Goal: Information Seeking & Learning: Find specific fact

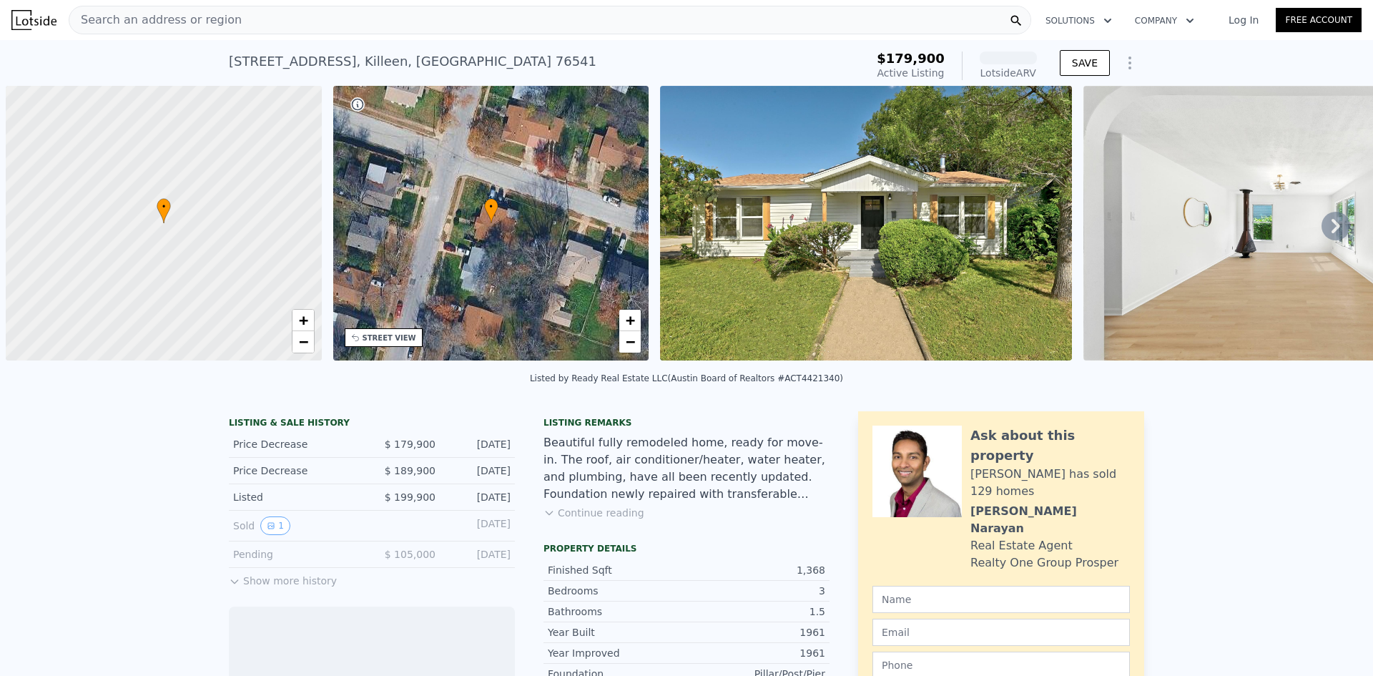
scroll to position [0, 6]
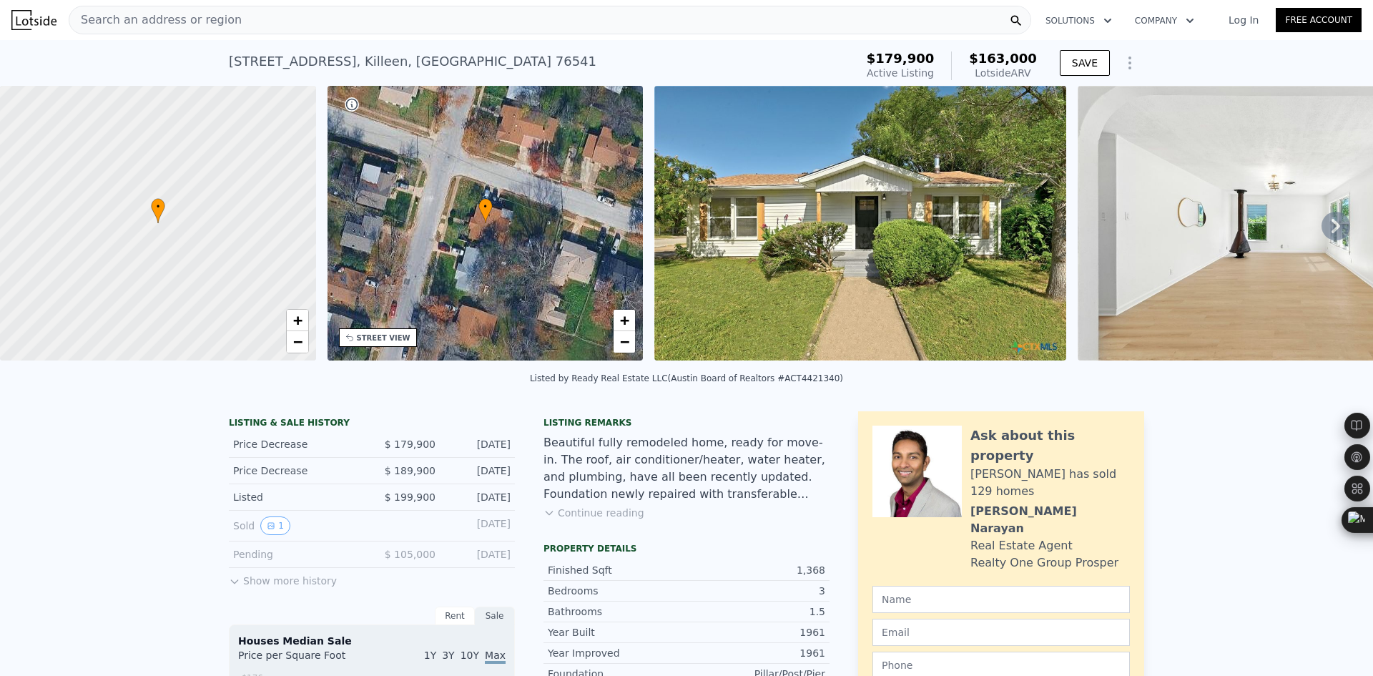
click at [275, 17] on div "Search an address or region" at bounding box center [550, 20] width 963 height 29
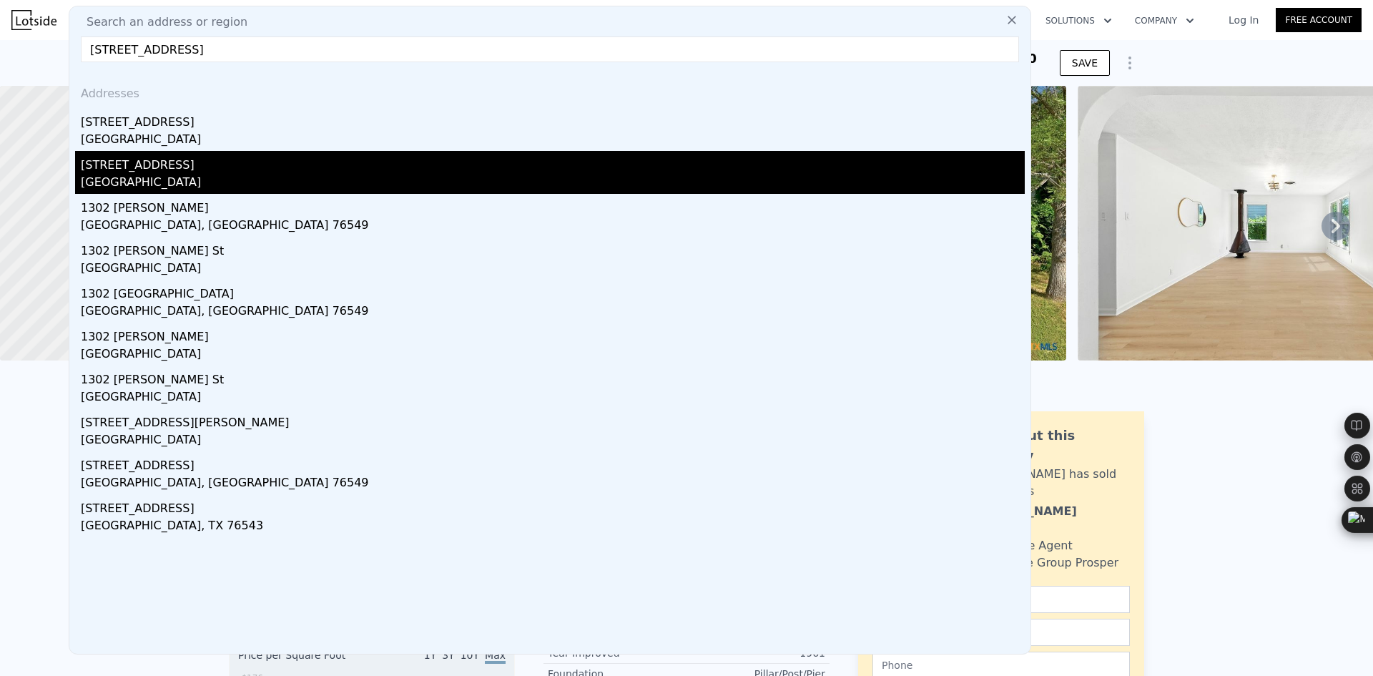
type input "[STREET_ADDRESS]"
click at [220, 163] on div "[STREET_ADDRESS]" at bounding box center [553, 162] width 944 height 23
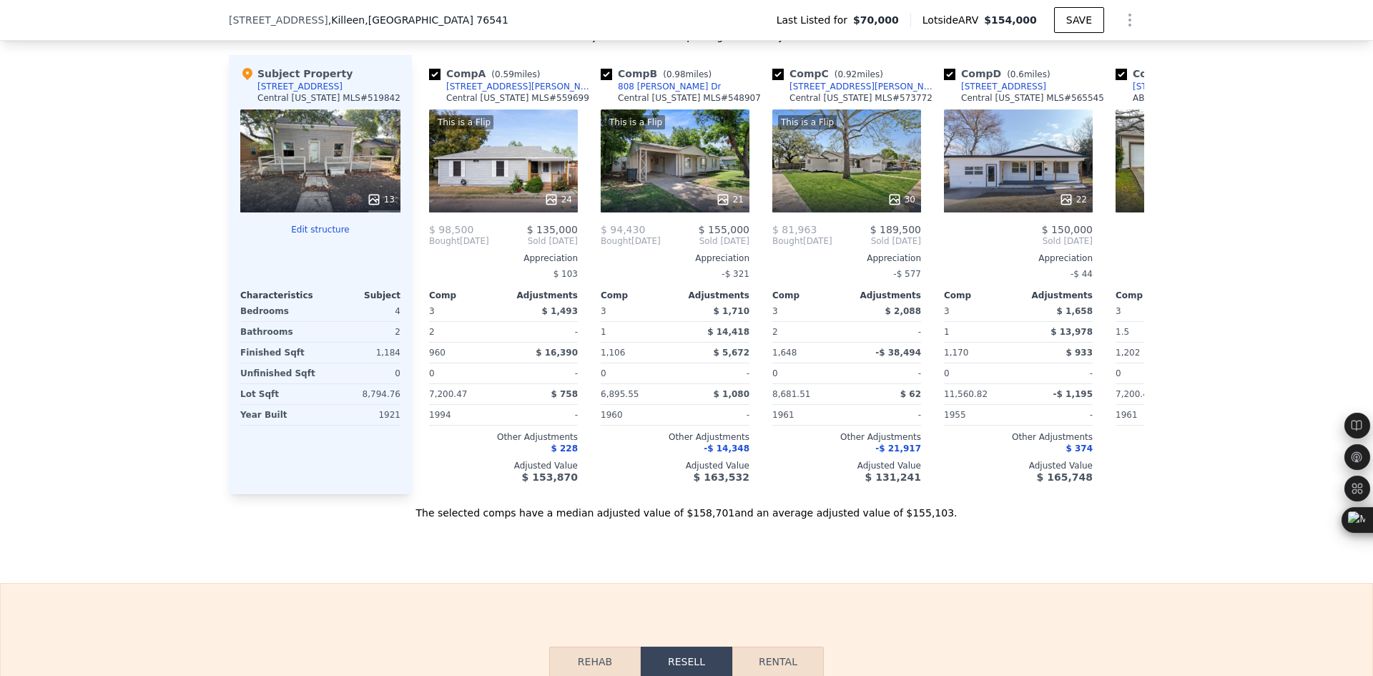
scroll to position [1669, 0]
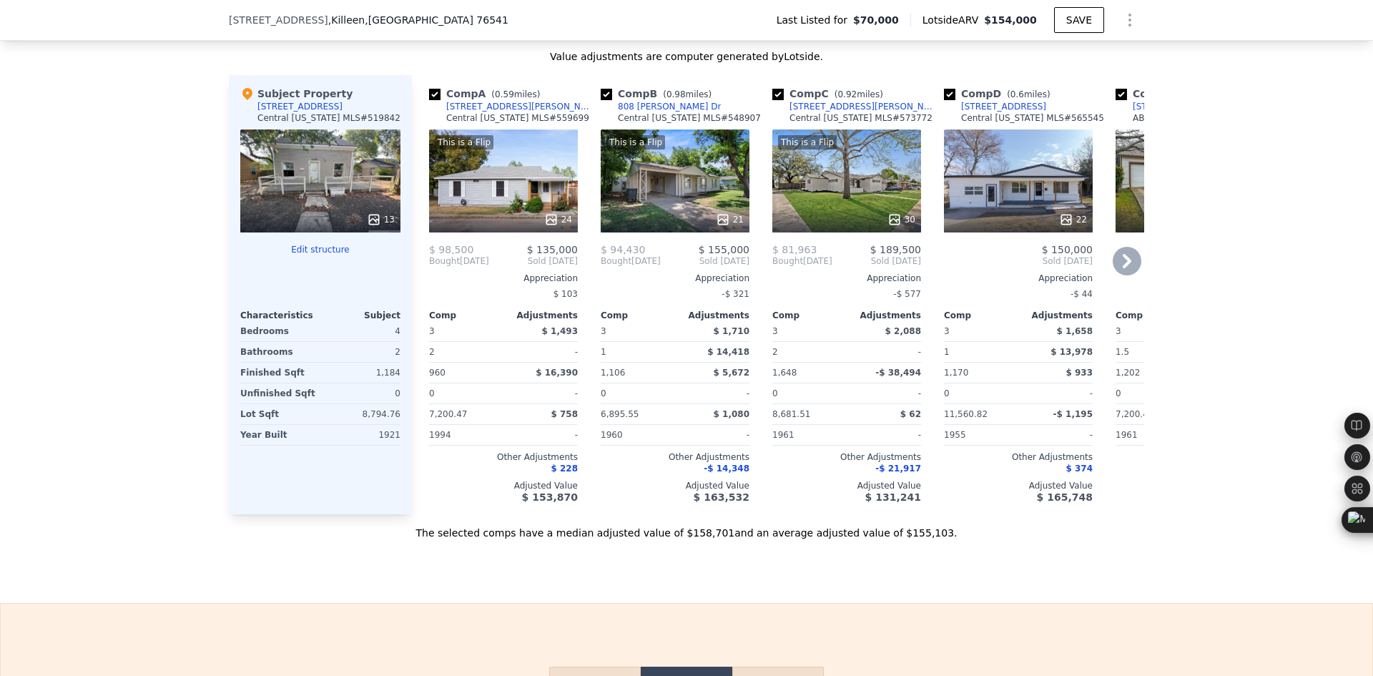
click at [818, 322] on div "3" at bounding box center [808, 331] width 72 height 20
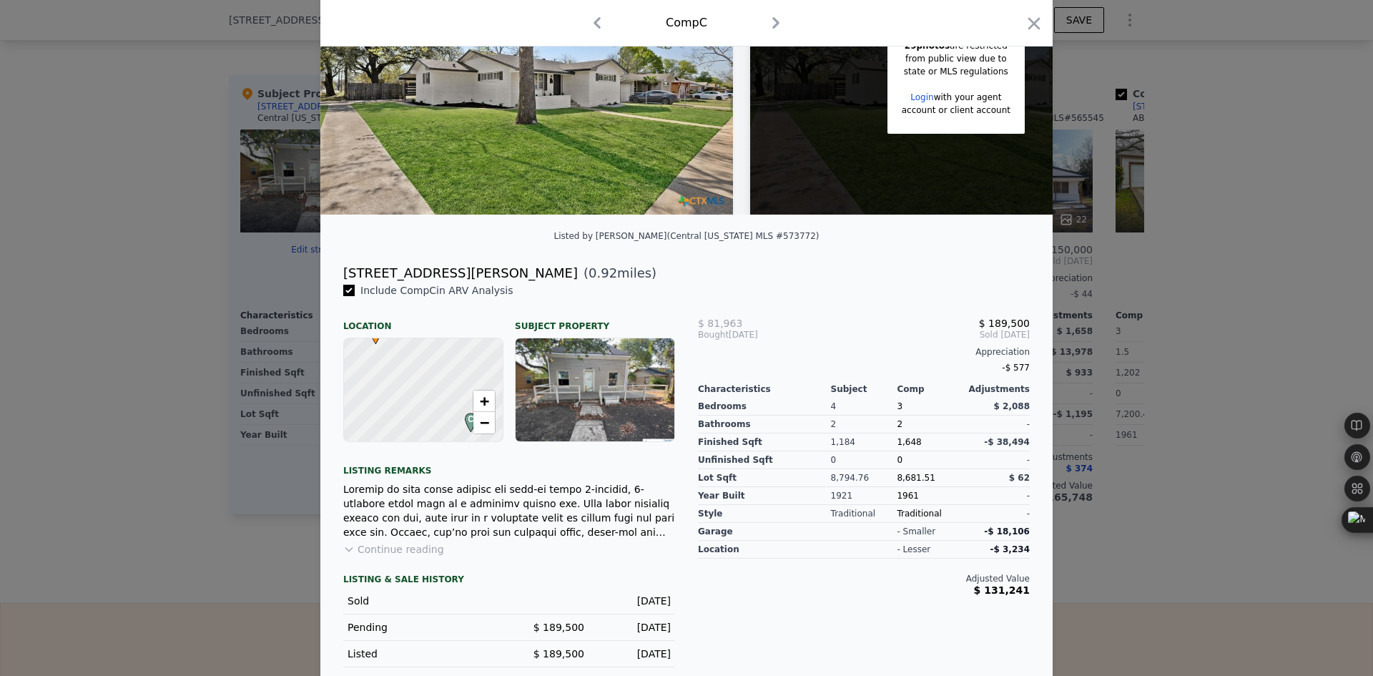
scroll to position [187, 0]
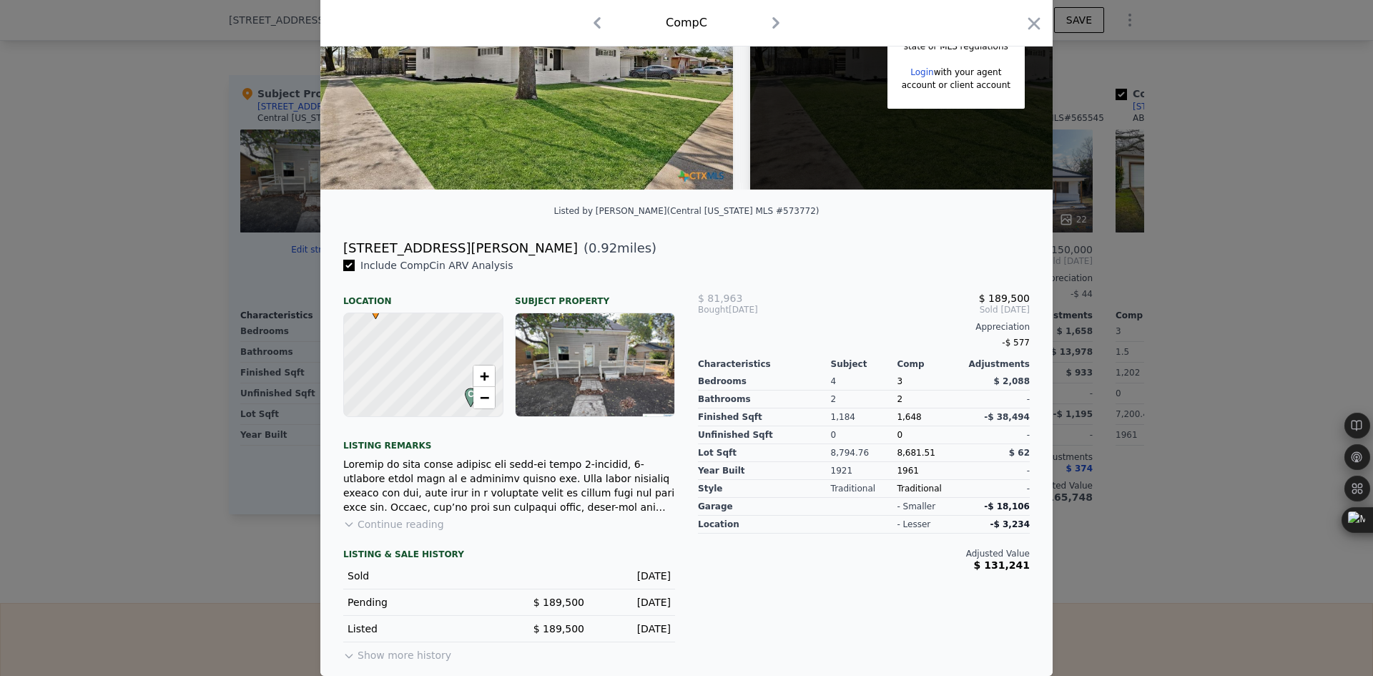
click at [411, 663] on div "LISTING & SALE HISTORY Sold [DATE] Pending $ 189,500 [DATE] Listed $ 189,500 [D…" at bounding box center [509, 607] width 332 height 116
click at [413, 656] on button "Show more history" at bounding box center [397, 652] width 108 height 20
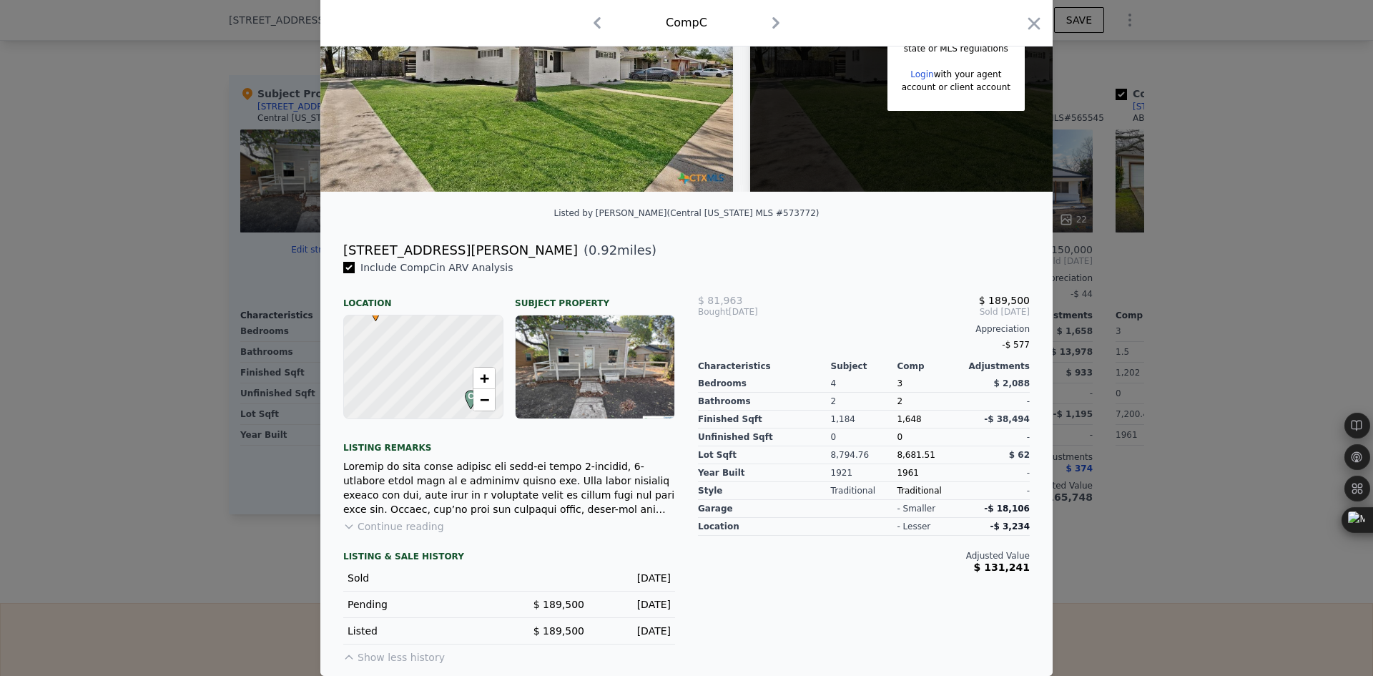
scroll to position [186, 0]
click at [1024, 23] on icon "button" at bounding box center [1034, 24] width 20 height 20
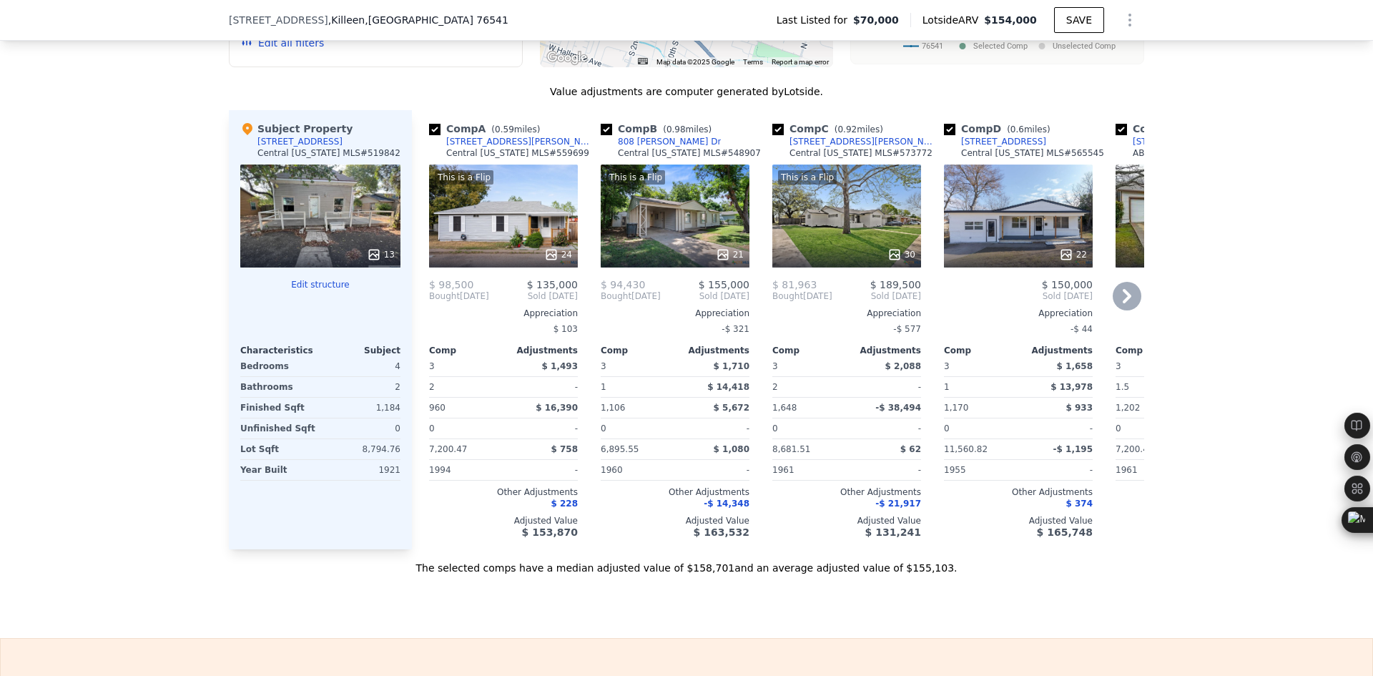
scroll to position [1669, 0]
